Goal: Navigation & Orientation: Find specific page/section

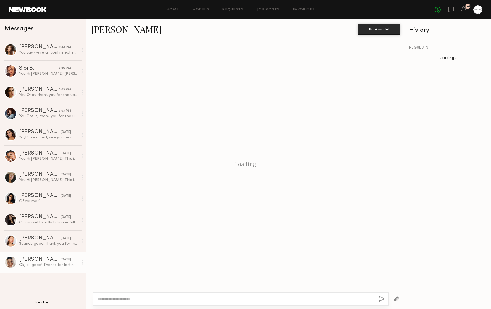
scroll to position [380, 0]
click at [206, 7] on div "Home Models Requests Job Posts Favorites Sign Out No fees up to $5,000 248" at bounding box center [264, 9] width 435 height 9
click at [206, 10] on link "Models" at bounding box center [200, 10] width 17 height 4
click at [204, 9] on link "Models" at bounding box center [200, 10] width 17 height 4
click at [199, 11] on link "Models" at bounding box center [200, 10] width 17 height 4
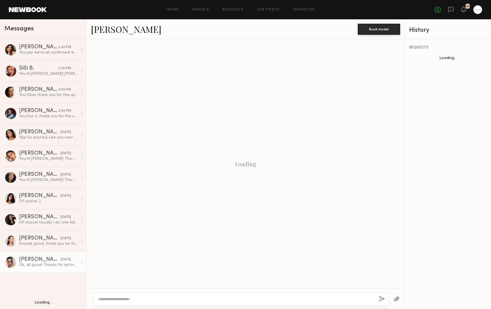
click at [203, 7] on div "Home Models Requests Job Posts Favorites Sign Out No fees up to $5,000 248" at bounding box center [264, 9] width 435 height 9
click at [199, 10] on link "Models" at bounding box center [200, 10] width 17 height 4
click at [306, 10] on link "Favorites" at bounding box center [304, 10] width 22 height 4
click at [306, 9] on link "Favorites" at bounding box center [304, 10] width 22 height 4
click at [305, 7] on div "Home Models Requests Job Posts Favorites Sign Out No fees up to $5,000 248" at bounding box center [264, 9] width 435 height 9
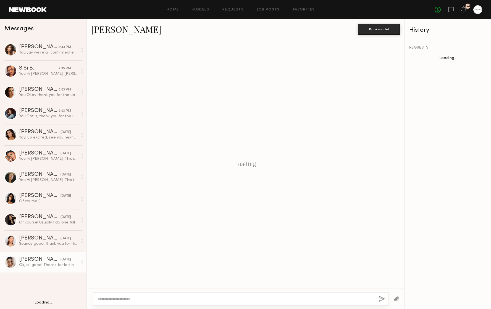
click at [230, 90] on div "Loading" at bounding box center [245, 164] width 318 height 250
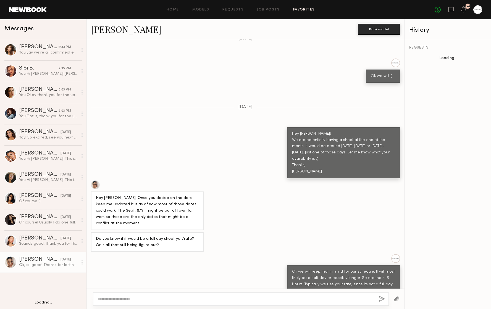
click at [301, 11] on link "Favorites" at bounding box center [304, 10] width 22 height 4
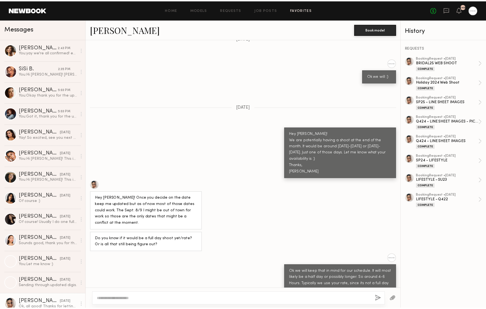
scroll to position [7777, 0]
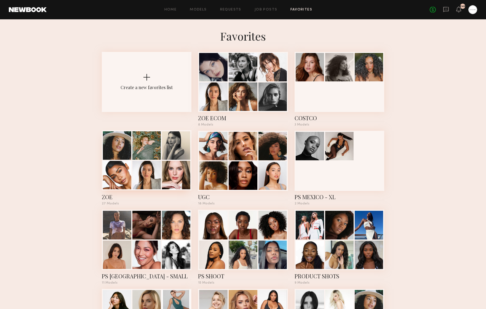
click at [135, 174] on div at bounding box center [147, 175] width 28 height 28
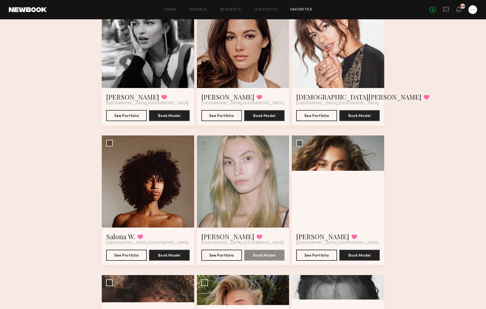
scroll to position [1022, 0]
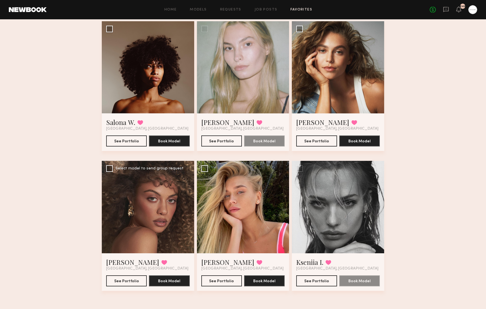
click at [178, 186] on div at bounding box center [148, 207] width 92 height 92
click at [149, 215] on div at bounding box center [148, 207] width 92 height 92
click at [120, 280] on button "See Portfolio" at bounding box center [126, 280] width 41 height 11
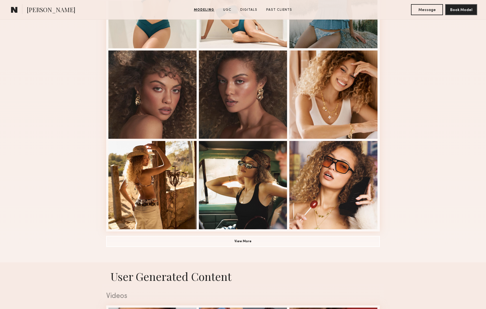
scroll to position [322, 0]
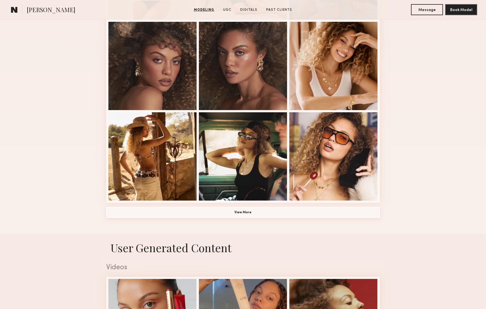
click at [238, 209] on button "View More" at bounding box center [243, 212] width 274 height 11
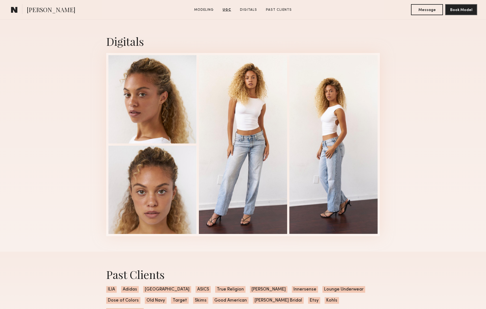
scroll to position [1243, 0]
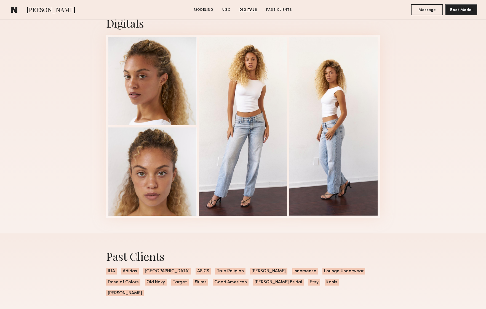
drag, startPoint x: 338, startPoint y: 102, endPoint x: 586, endPoint y: 213, distance: 272.2
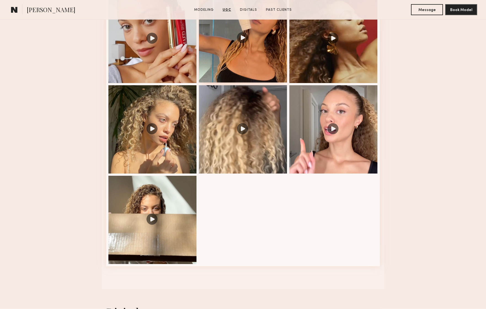
scroll to position [876, 0]
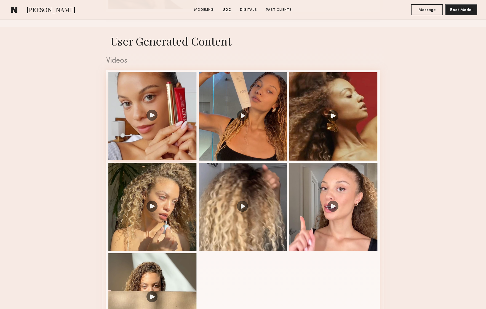
click at [168, 128] on div at bounding box center [153, 116] width 88 height 88
